Goal: Task Accomplishment & Management: Use online tool/utility

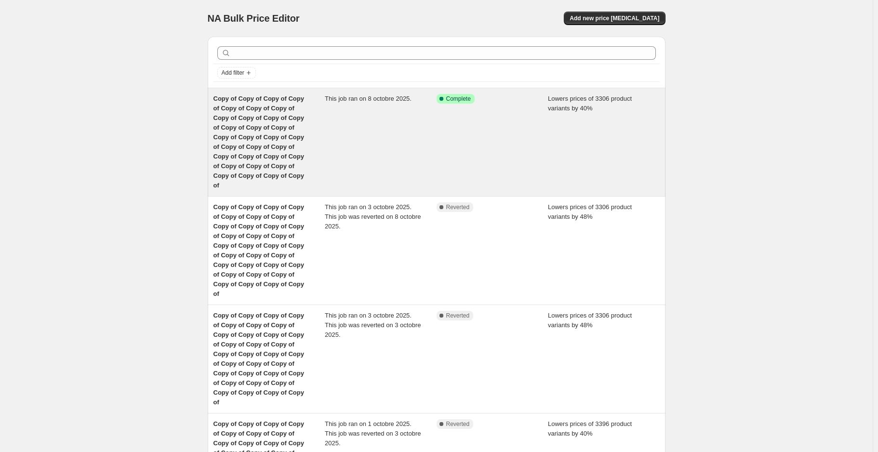
click at [319, 111] on div "Copy of Copy of Copy of Copy of Copy of Copy of Copy of Copy of Copy of Copy of…" at bounding box center [269, 142] width 112 height 96
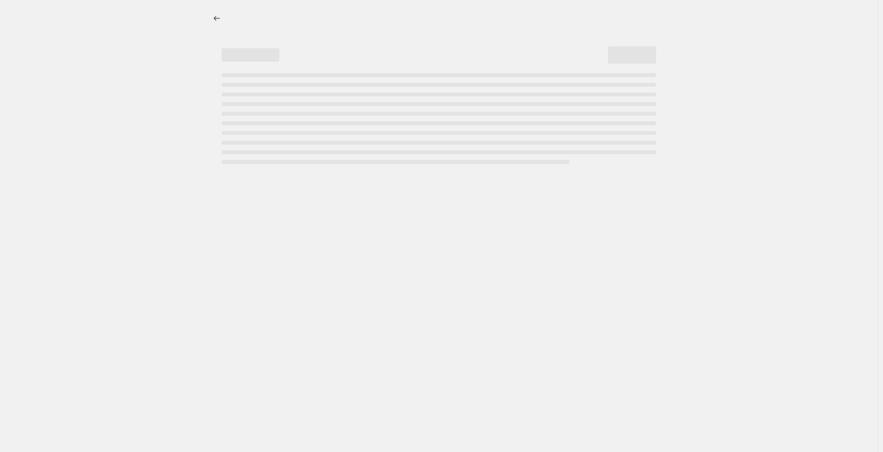
select select "percentage"
select select "collection"
select select "not_equal"
select select "collection"
select select "not_equal"
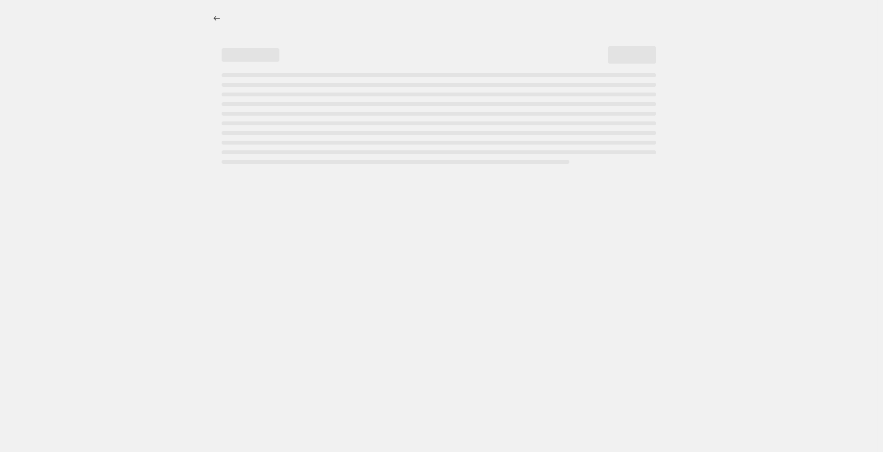
select select "collection"
select select "not_equal"
select select "collection"
select select "not_equal"
select select "collection"
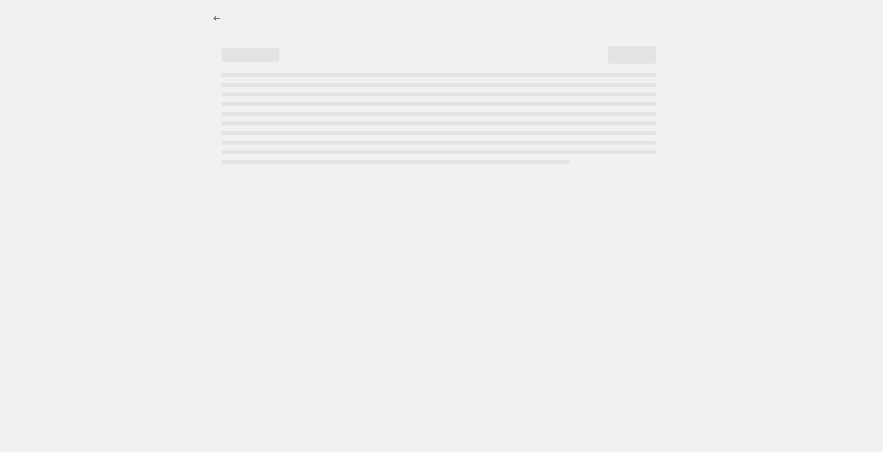
select select "not_equal"
select select "collection"
select select "not_equal"
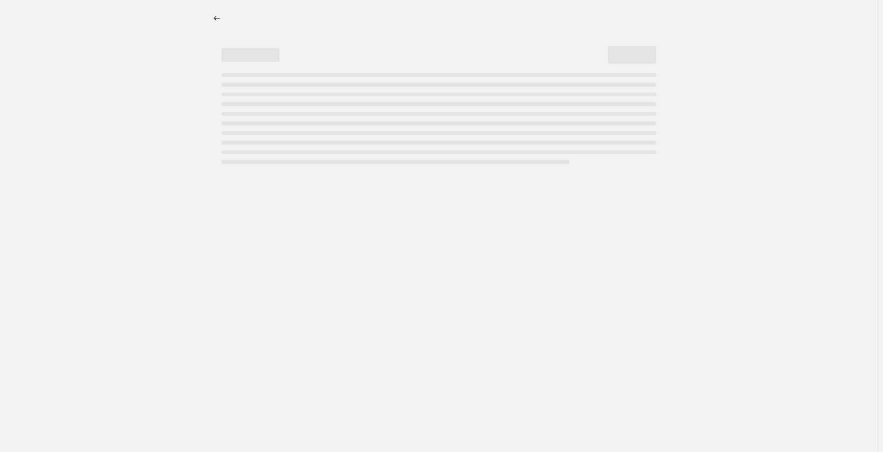
select select "not_equal"
select select "collection"
select select "not_equal"
select select "tag"
select select "not_equal"
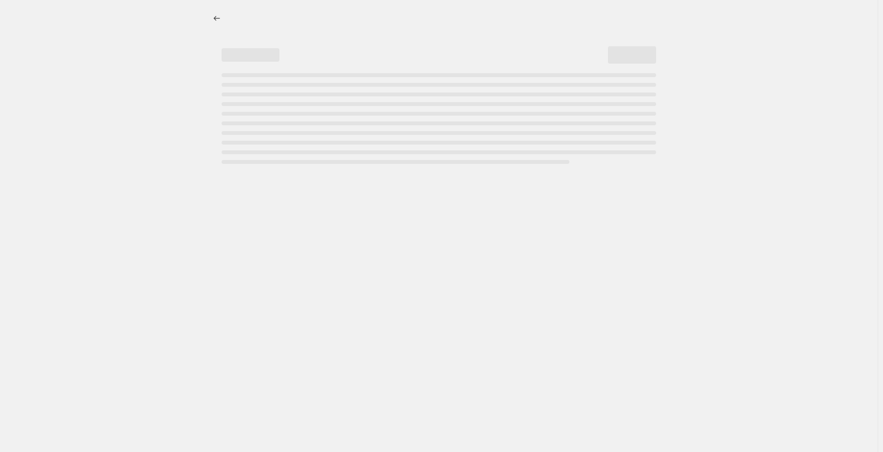
select select "not_equal"
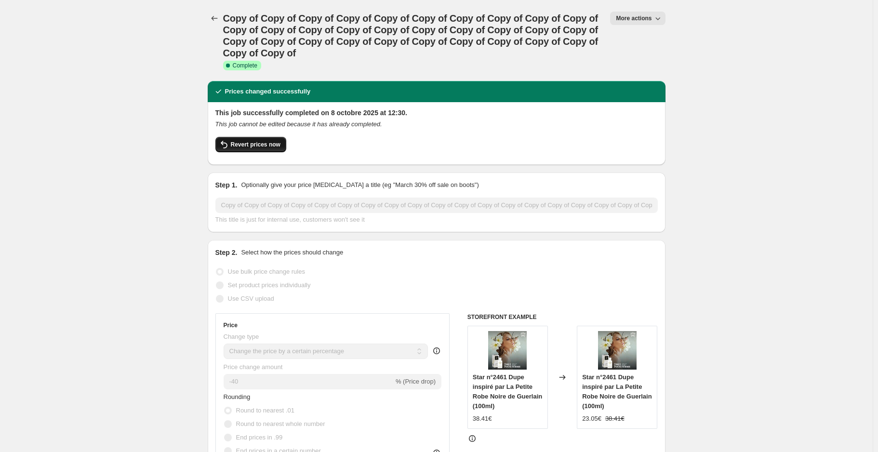
click at [268, 145] on span "Revert prices now" at bounding box center [256, 145] width 50 height 8
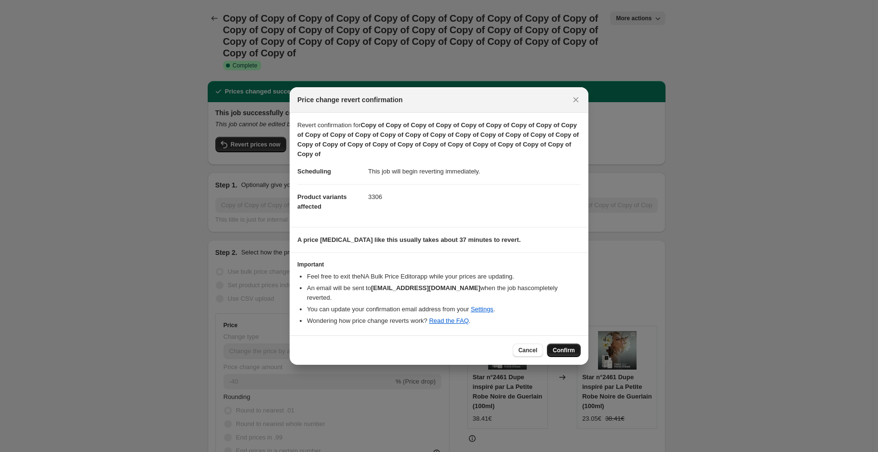
click at [572, 346] on span "Confirm" at bounding box center [564, 350] width 22 height 8
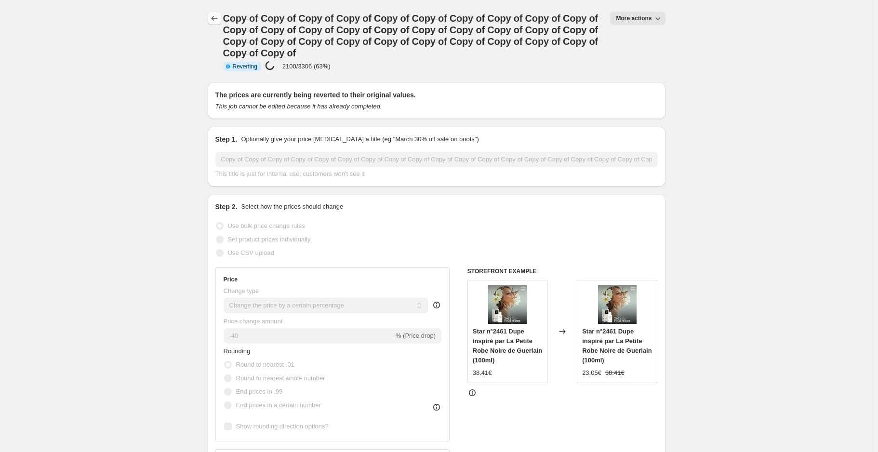
click at [211, 14] on icon "Price change jobs" at bounding box center [215, 18] width 10 height 10
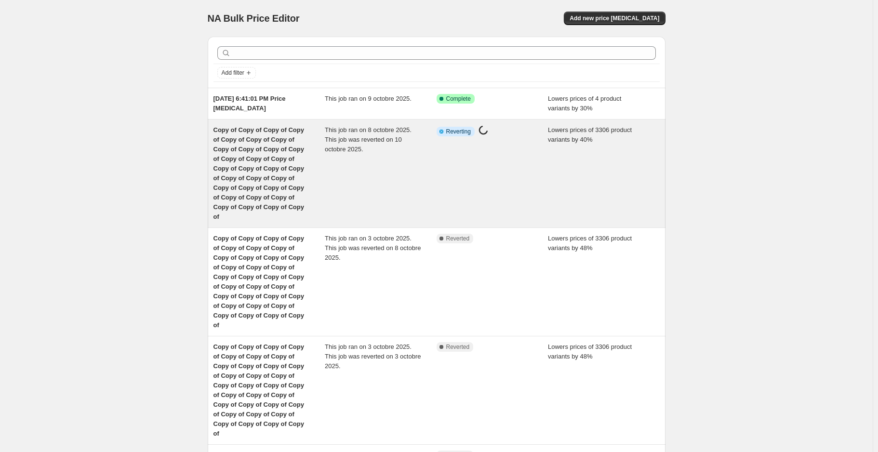
click at [329, 147] on span "This job ran on 8 octobre 2025. This job was reverted on 10 octobre 2025." at bounding box center [368, 139] width 87 height 27
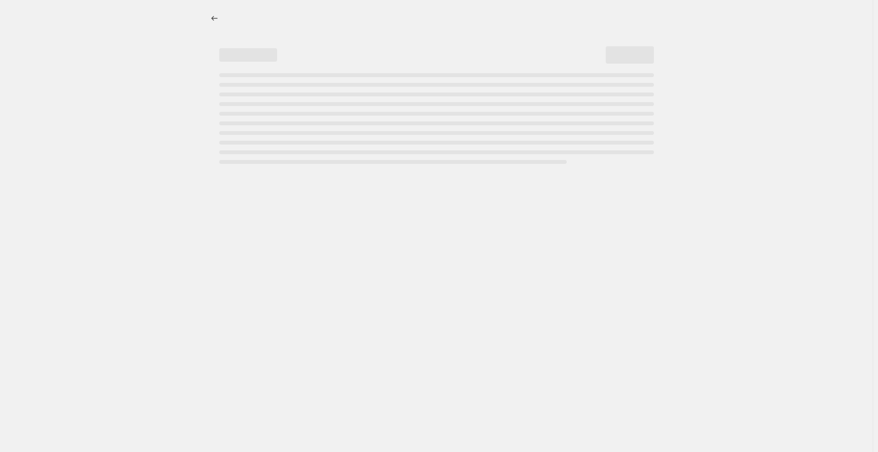
select select "percentage"
select select "collection"
select select "not_equal"
select select "collection"
select select "not_equal"
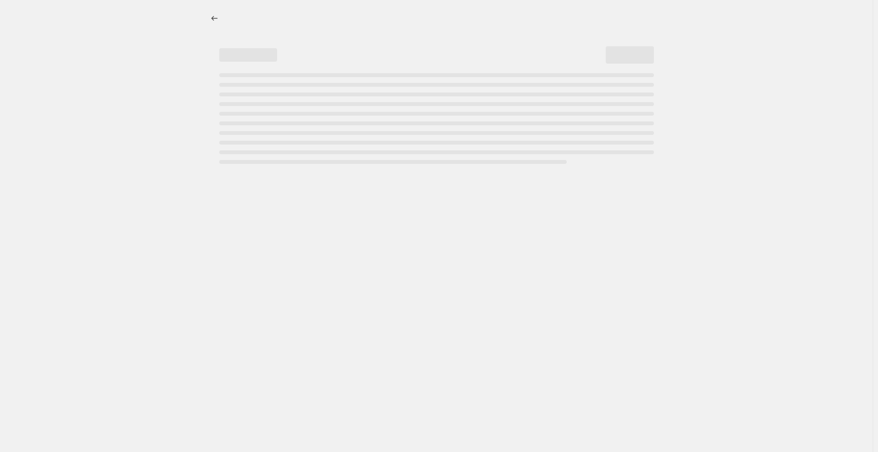
select select "collection"
select select "not_equal"
select select "collection"
select select "not_equal"
select select "collection"
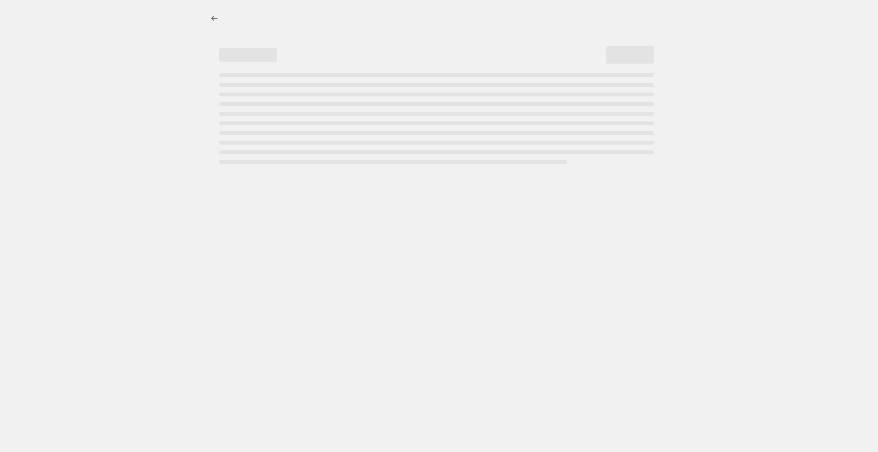
select select "not_equal"
select select "collection"
select select "not_equal"
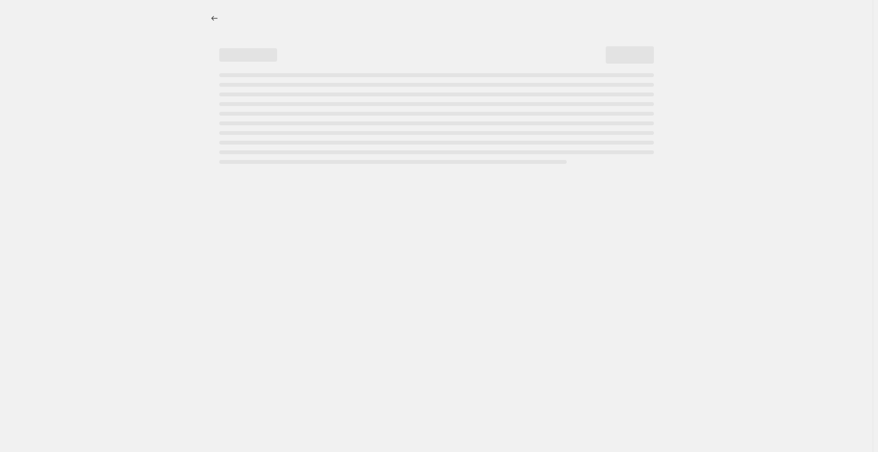
select select "not_equal"
select select "collection"
select select "not_equal"
select select "tag"
select select "not_equal"
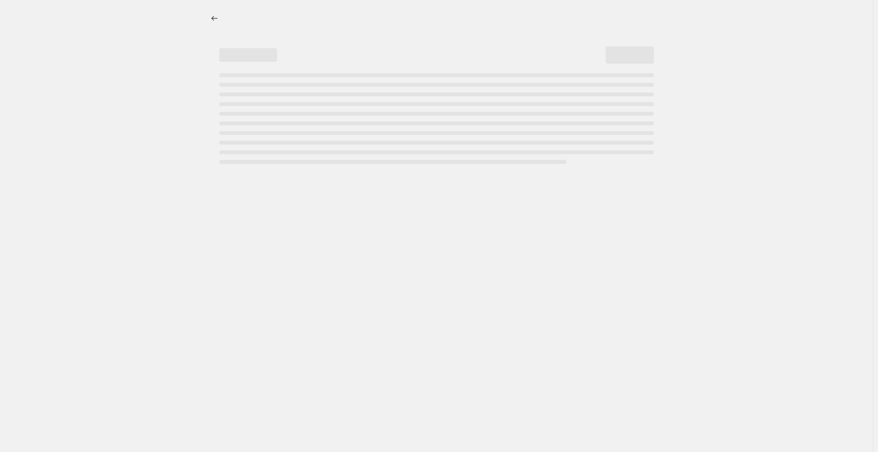
select select "not_equal"
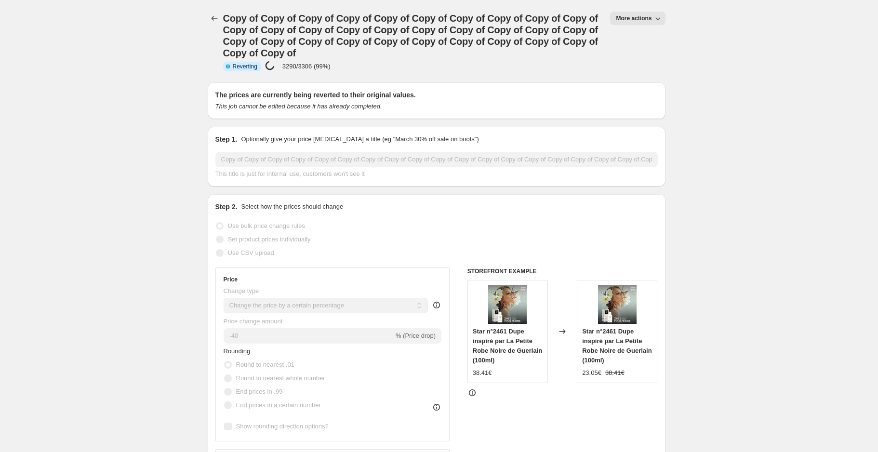
select select "percentage"
select select "collection"
select select "not_equal"
select select "collection"
select select "not_equal"
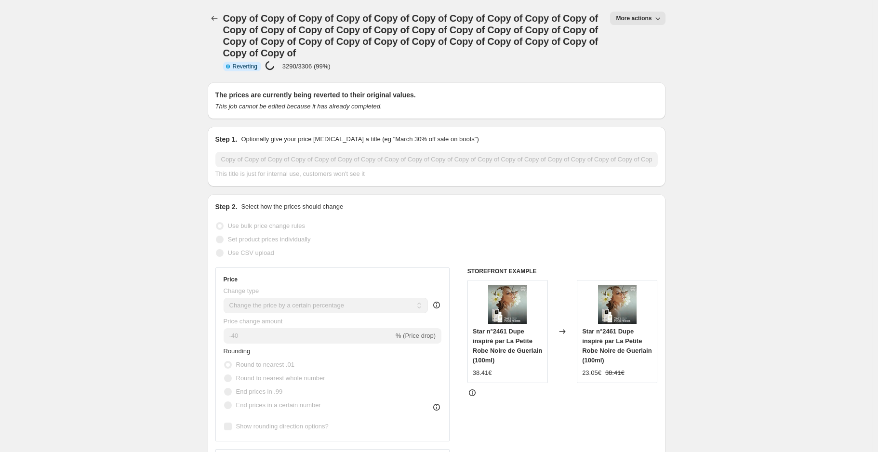
select select "collection"
select select "not_equal"
select select "collection"
select select "not_equal"
select select "collection"
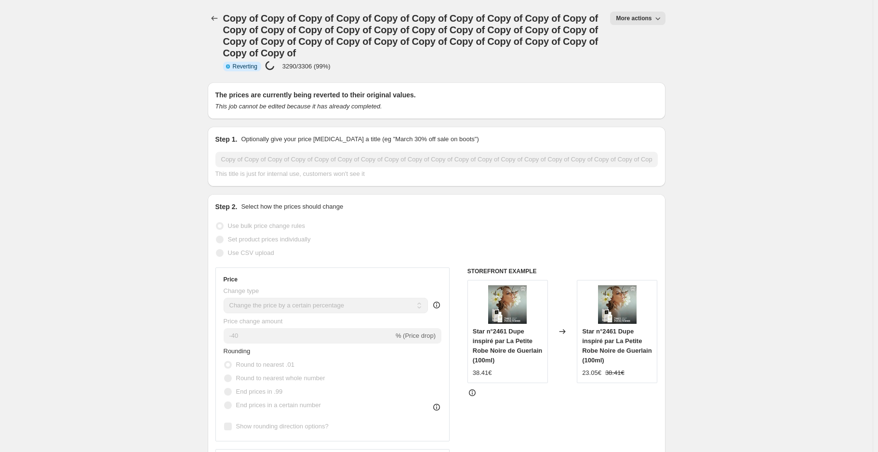
select select "not_equal"
select select "collection"
select select "not_equal"
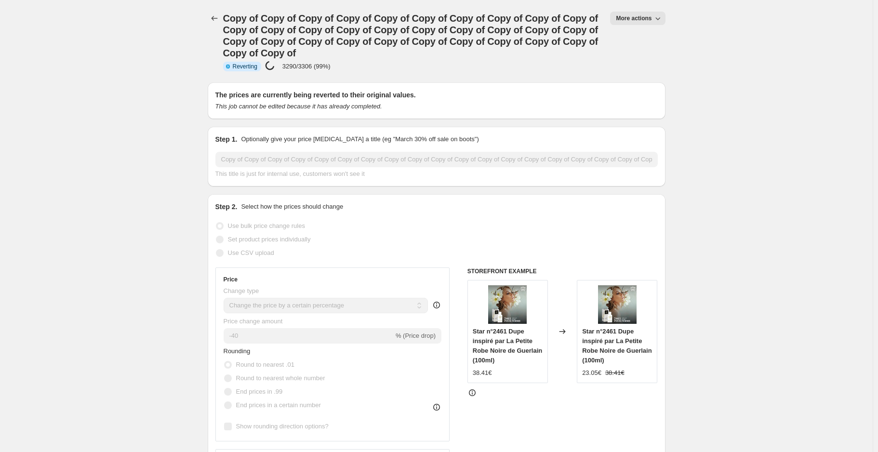
select select "not_equal"
select select "collection"
select select "not_equal"
select select "tag"
select select "not_equal"
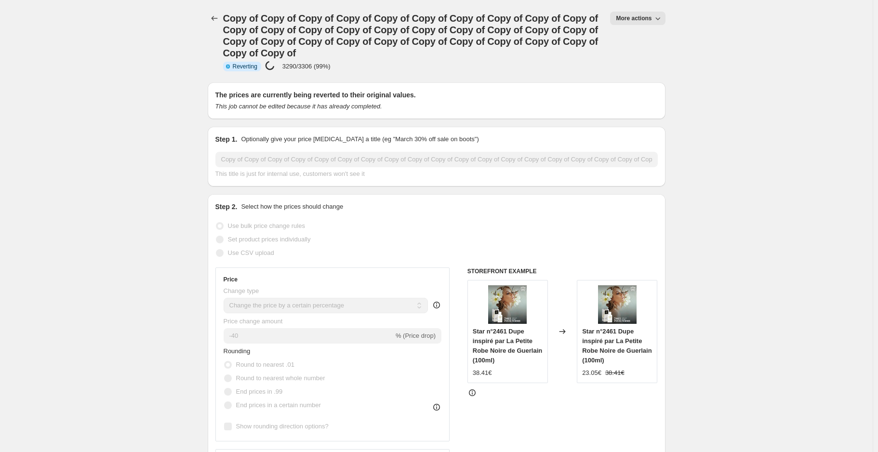
select select "not_equal"
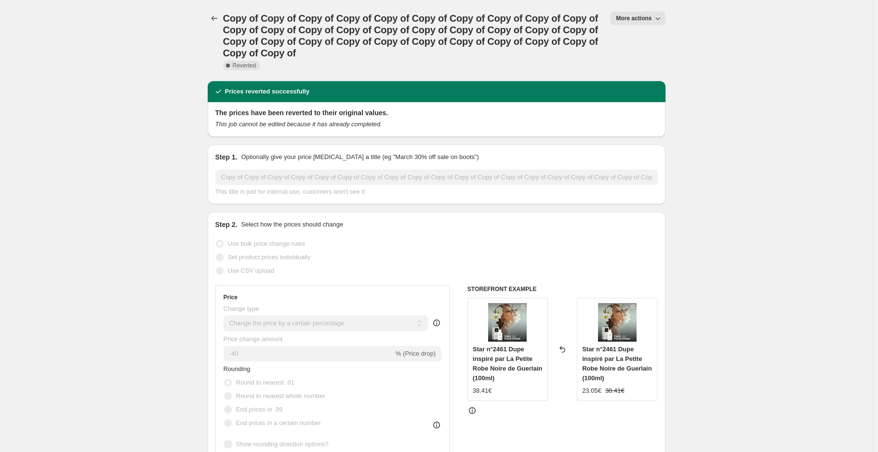
click at [636, 19] on span "More actions" at bounding box center [634, 18] width 36 height 8
click at [647, 36] on span "Copy to new job" at bounding box center [642, 37] width 45 height 7
select select "percentage"
select select "collection"
select select "not_equal"
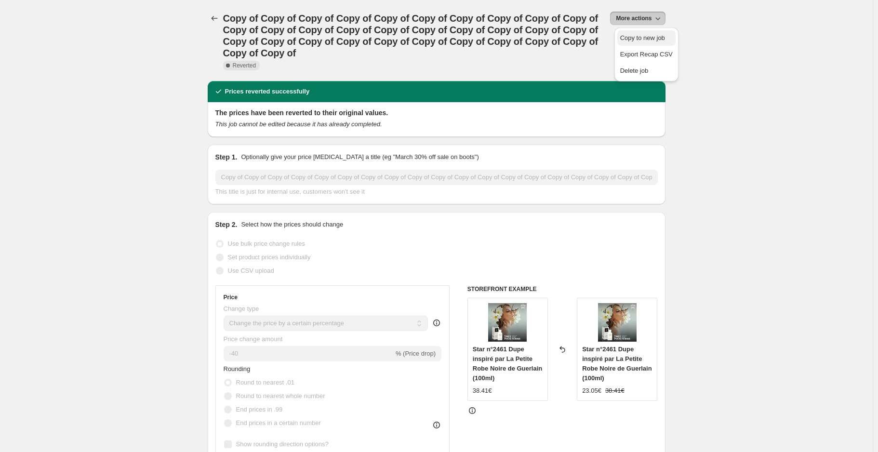
select select "collection"
select select "not_equal"
select select "collection"
select select "not_equal"
select select "collection"
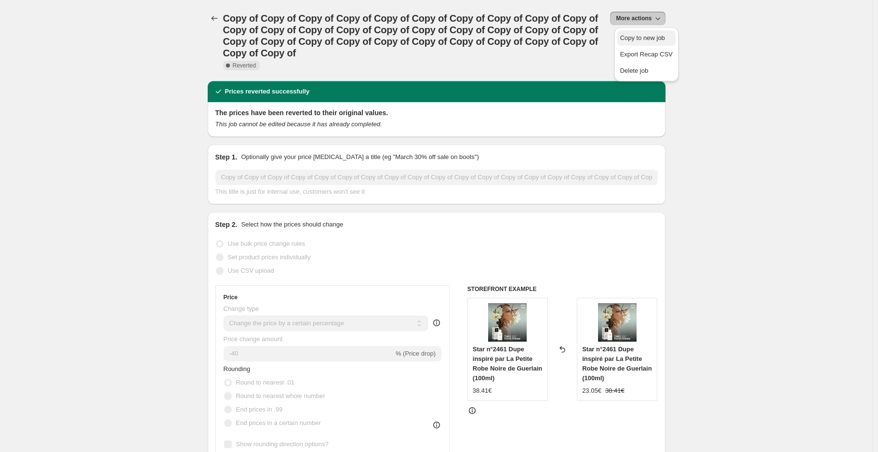
select select "not_equal"
select select "collection"
select select "not_equal"
select select "collection"
select select "not_equal"
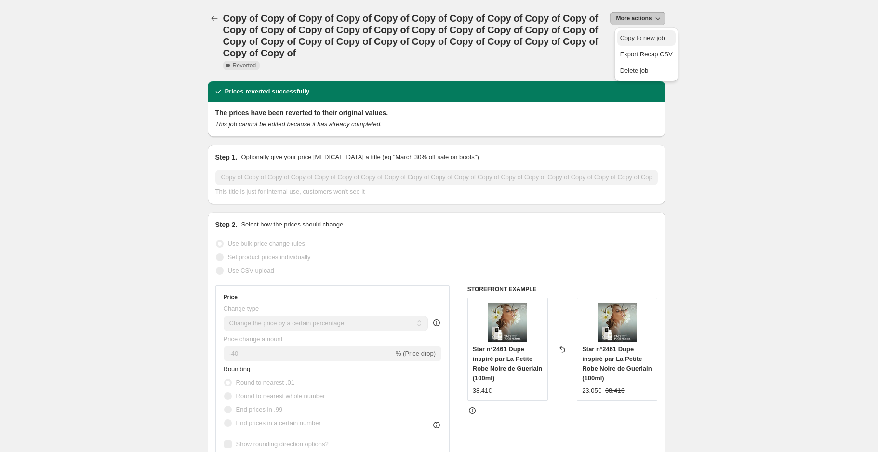
select select "not_equal"
select select "collection"
select select "not_equal"
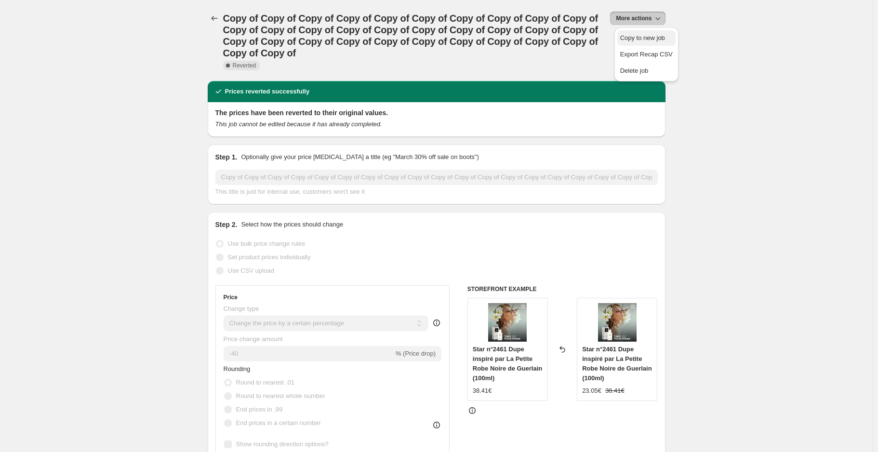
select select "tag"
select select "not_equal"
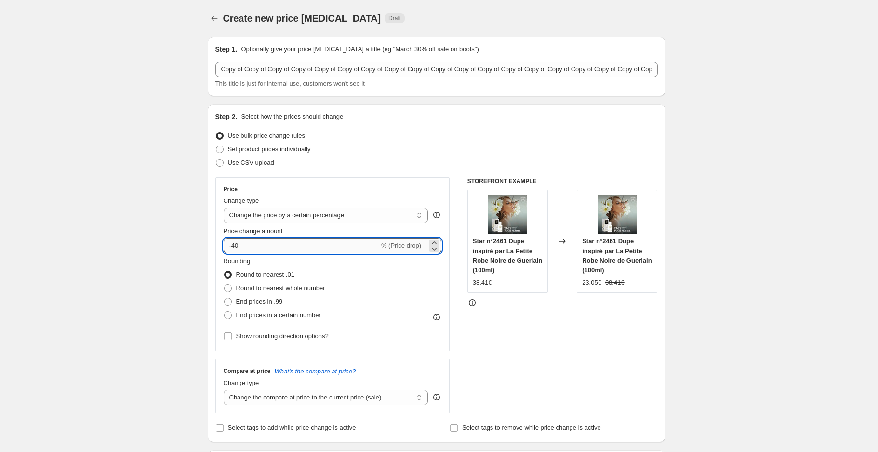
click at [322, 248] on input "-40" at bounding box center [302, 245] width 156 height 15
type input "-43"
click at [257, 298] on span "End prices in .99" at bounding box center [259, 301] width 47 height 7
click at [225, 298] on input "End prices in .99" at bounding box center [224, 298] width 0 height 0
radio input "true"
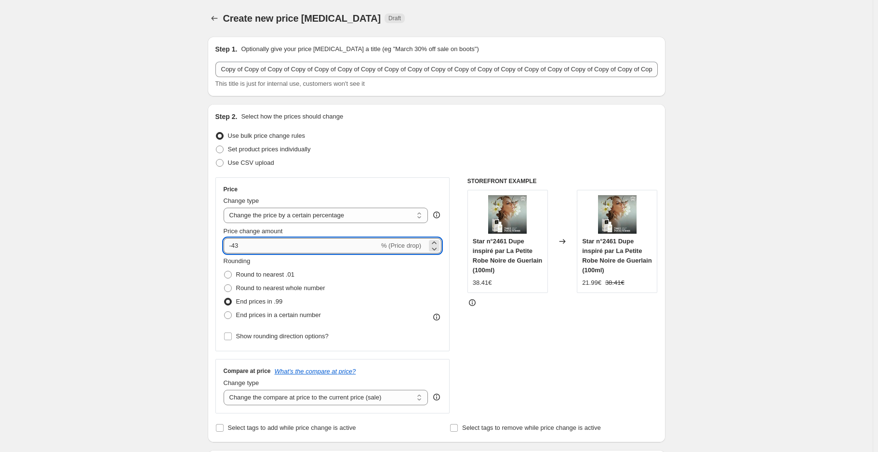
click at [262, 250] on input "-43" at bounding box center [302, 245] width 156 height 15
click at [486, 359] on div "STOREFRONT EXAMPLE Star n°2461 Dupe inspiré par La Petite Robe Noire de Guerlai…" at bounding box center [562, 295] width 190 height 236
click at [255, 244] on input "-45" at bounding box center [302, 245] width 156 height 15
type input "-43"
click at [528, 356] on div "STOREFRONT EXAMPLE Star n°2461 Dupe inspiré par La Petite Robe Noire de Guerlai…" at bounding box center [562, 295] width 190 height 236
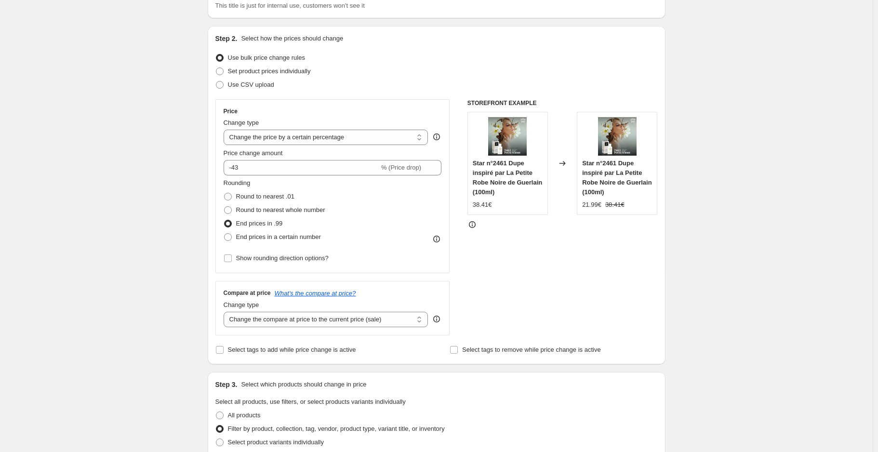
scroll to position [74, 0]
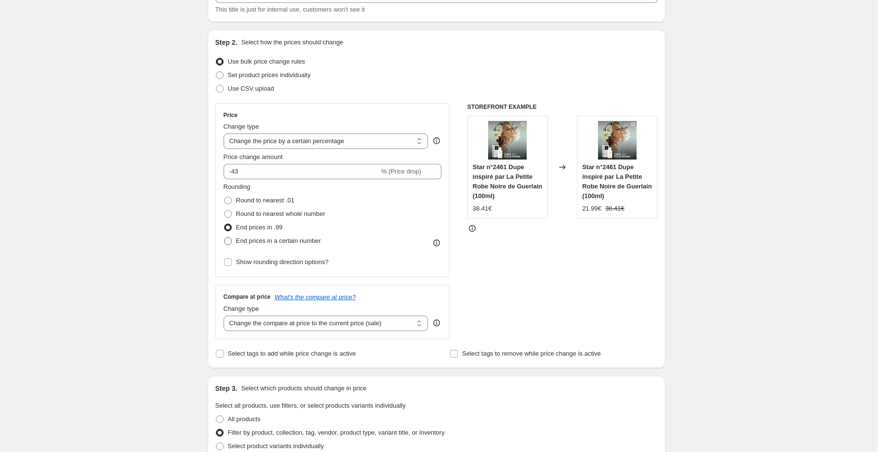
click at [276, 242] on span "End prices in a certain number" at bounding box center [278, 240] width 85 height 7
click at [225, 238] on input "End prices in a certain number" at bounding box center [224, 237] width 0 height 0
radio input "true"
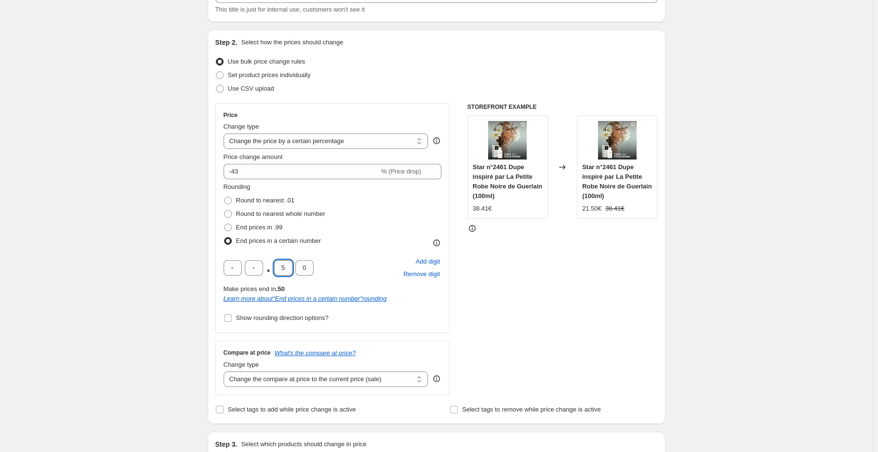
click at [291, 271] on input "5" at bounding box center [283, 267] width 18 height 15
type input "9"
type input "7"
click at [511, 301] on div "STOREFRONT EXAMPLE Star n°2461 Dupe inspiré par La Petite Robe Noire de Guerlai…" at bounding box center [562, 249] width 190 height 292
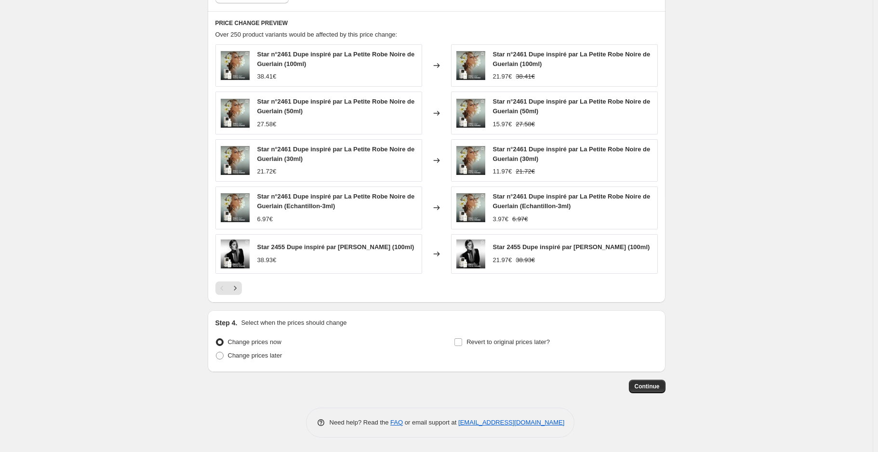
scroll to position [925, 0]
click at [647, 388] on span "Continue" at bounding box center [647, 387] width 25 height 8
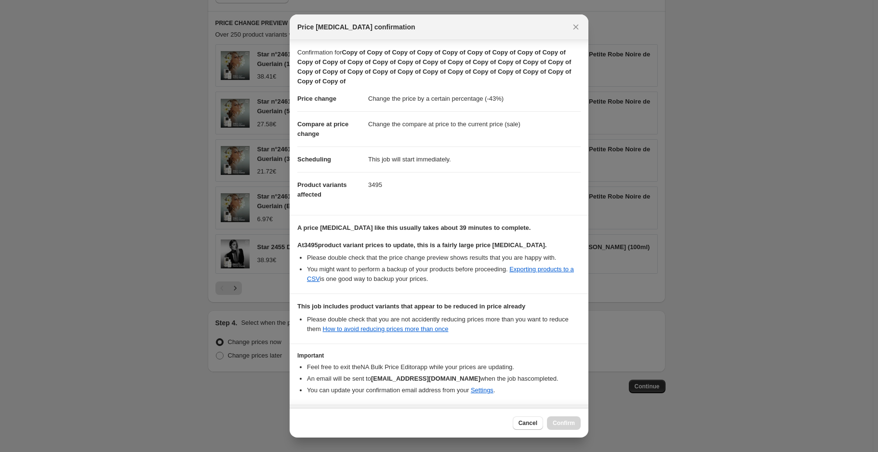
scroll to position [36, 0]
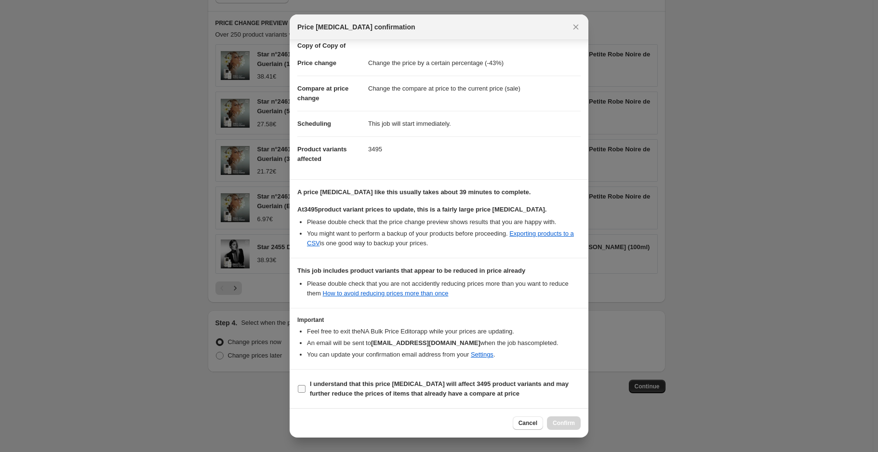
click at [460, 395] on b "I understand that this price [MEDICAL_DATA] will affect 3495 product variants a…" at bounding box center [439, 388] width 259 height 17
click at [305, 393] on input "I understand that this price [MEDICAL_DATA] will affect 3495 product variants a…" at bounding box center [302, 389] width 8 height 8
checkbox input "true"
click at [565, 420] on span "Confirm" at bounding box center [564, 423] width 22 height 8
type input "Copy of Copy of Copy of Copy of Copy of Copy of Copy of Copy of Copy of Copy of…"
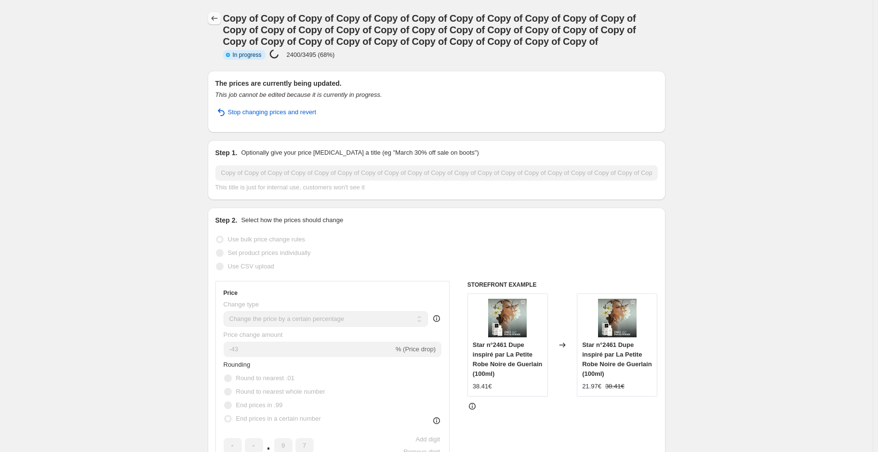
click at [219, 17] on icon "Price change jobs" at bounding box center [215, 18] width 10 height 10
